Goal: Participate in discussion

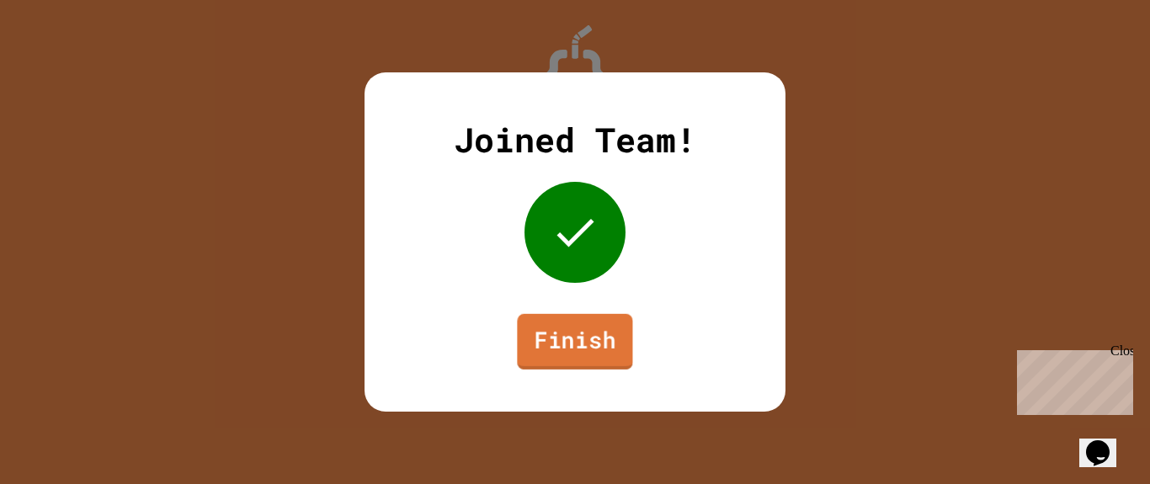
click at [566, 350] on link "Finish" at bounding box center [574, 342] width 115 height 56
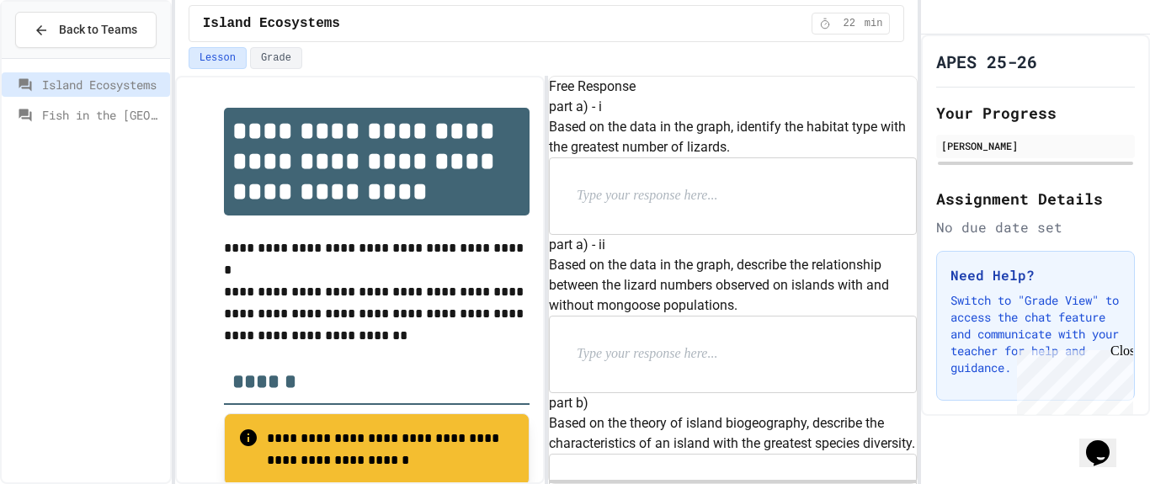
click at [91, 119] on span "Fish in the [GEOGRAPHIC_DATA]" at bounding box center [102, 115] width 121 height 18
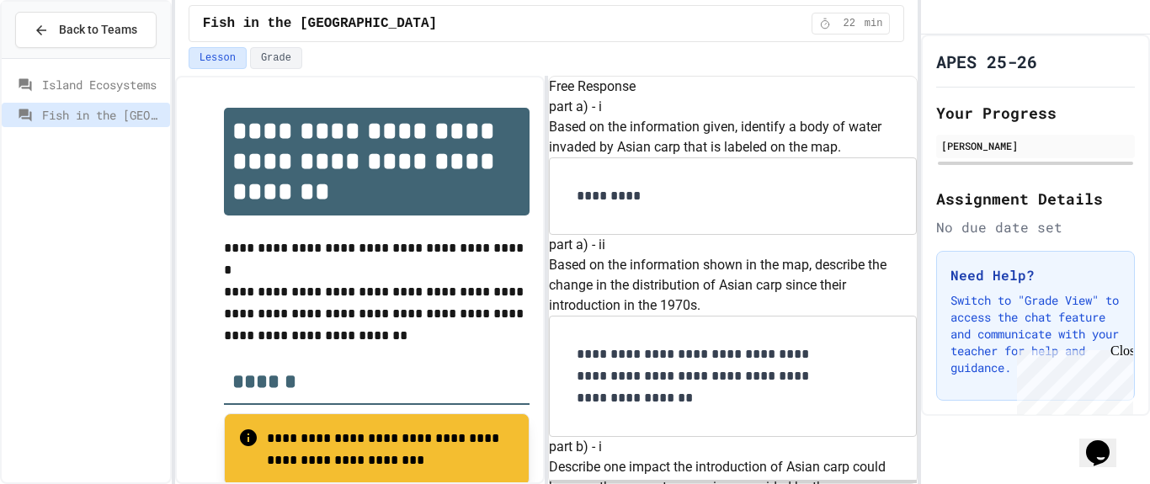
scroll to position [449, 0]
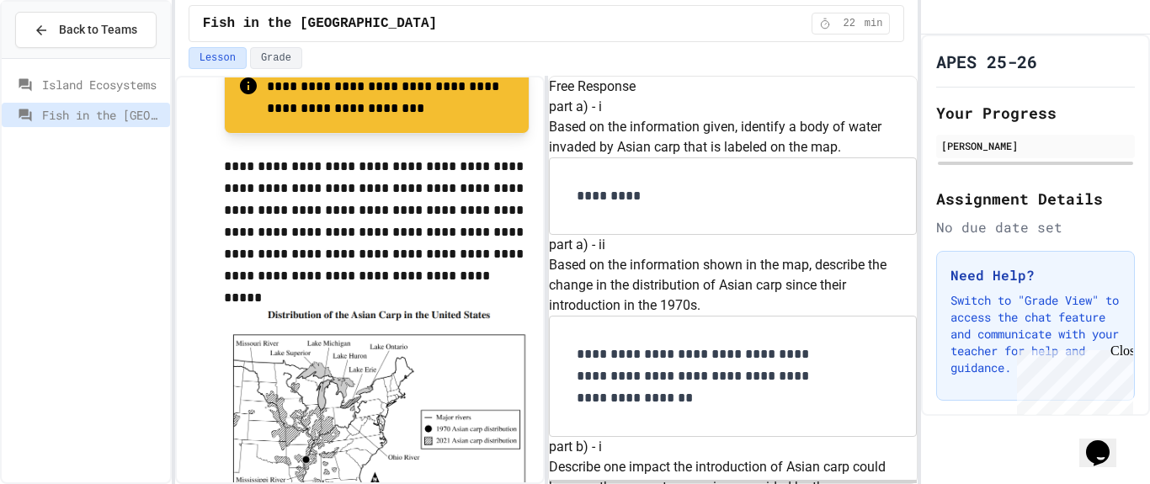
scroll to position [672, 0]
click at [679, 207] on p "*********" at bounding box center [699, 196] width 244 height 22
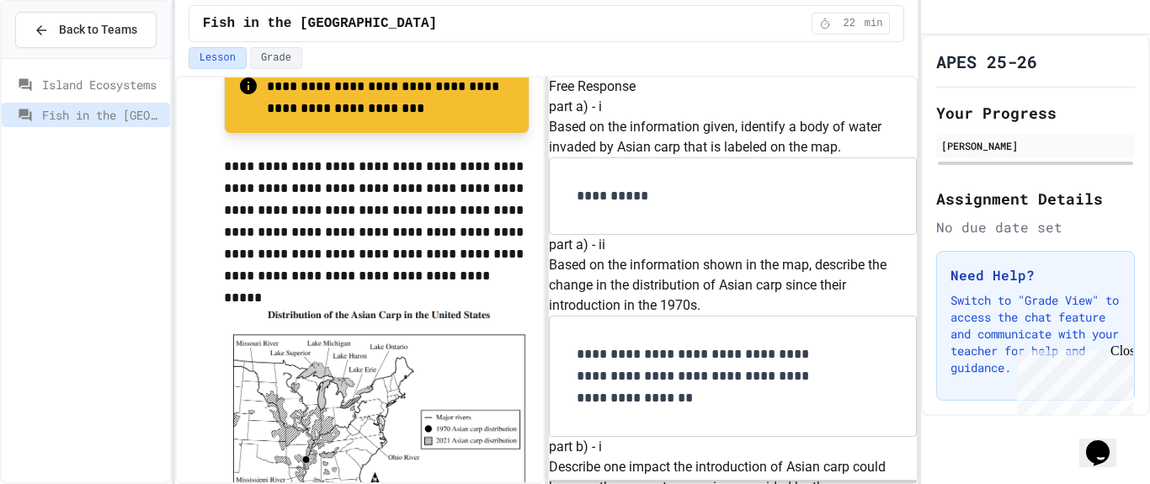
scroll to position [892, 0]
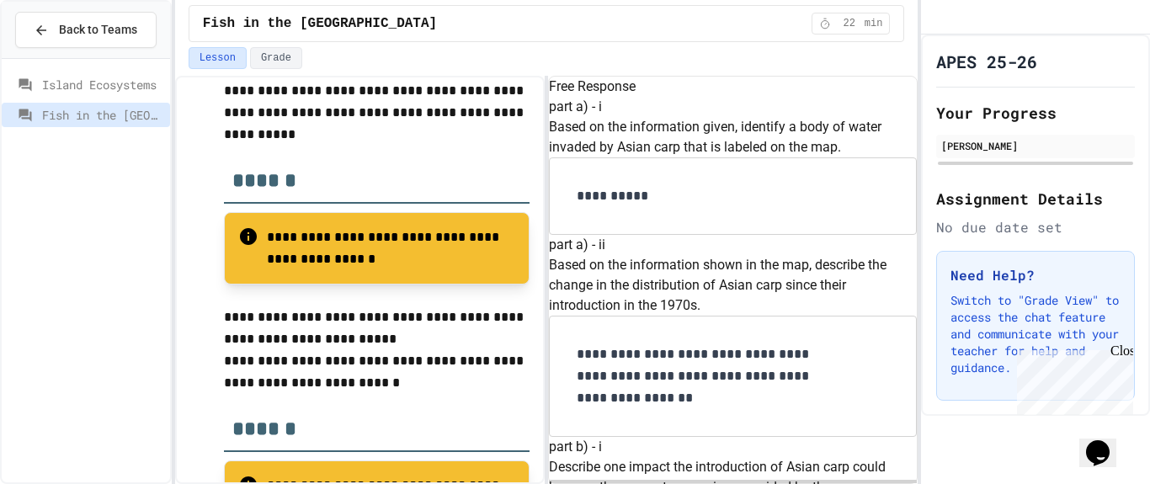
scroll to position [1322, 0]
